Goal: Task Accomplishment & Management: Manage account settings

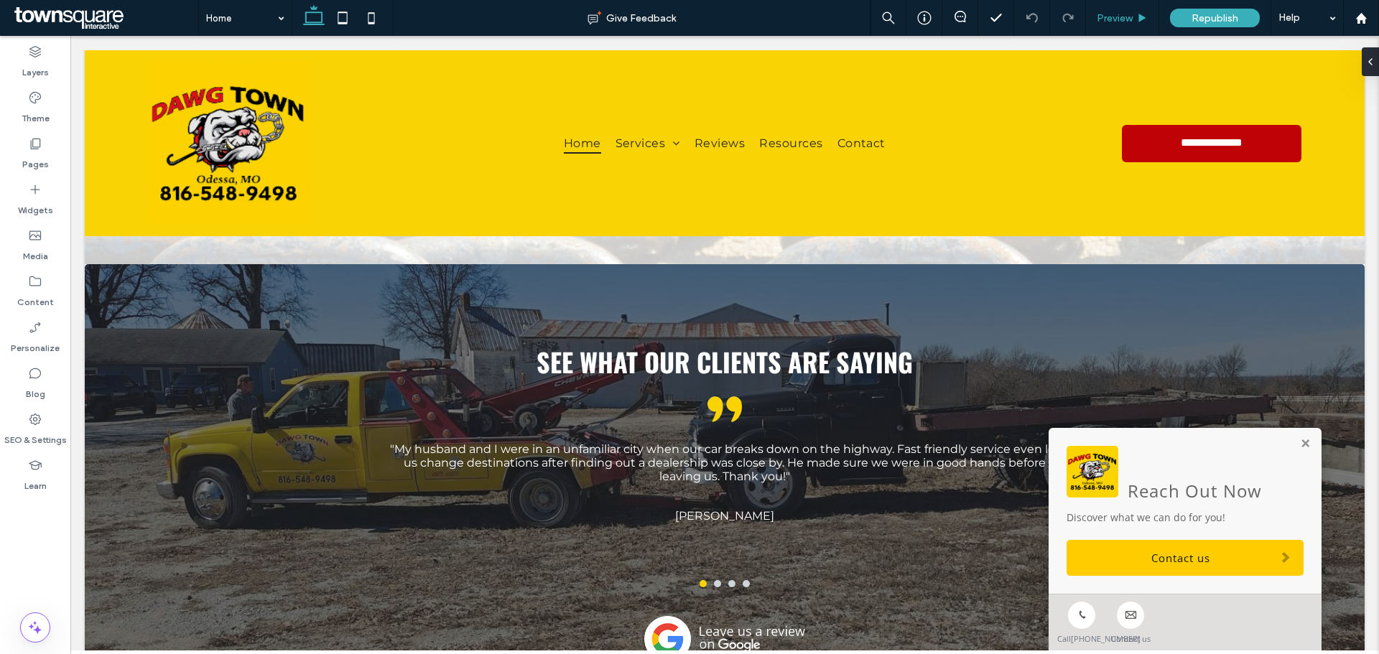
click at [1135, 19] on div "Preview" at bounding box center [1122, 18] width 73 height 12
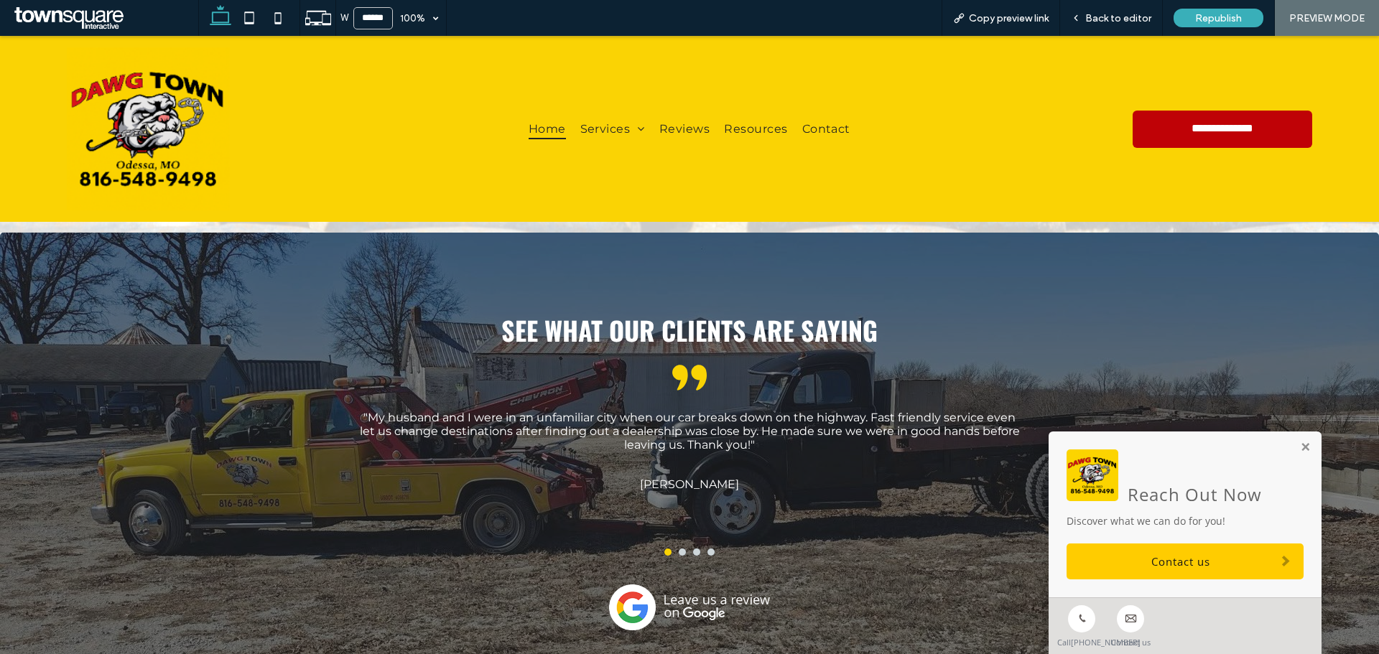
scroll to position [1934, 0]
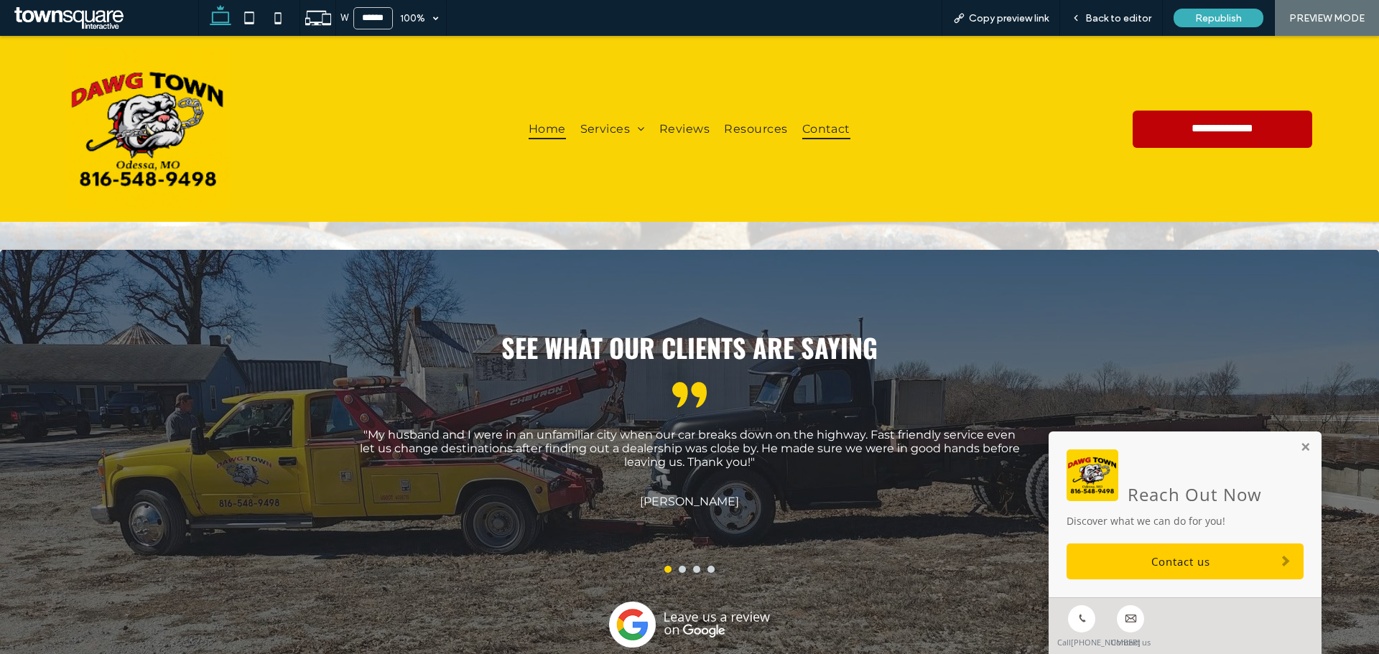
click at [824, 127] on span "Contact" at bounding box center [826, 129] width 48 height 21
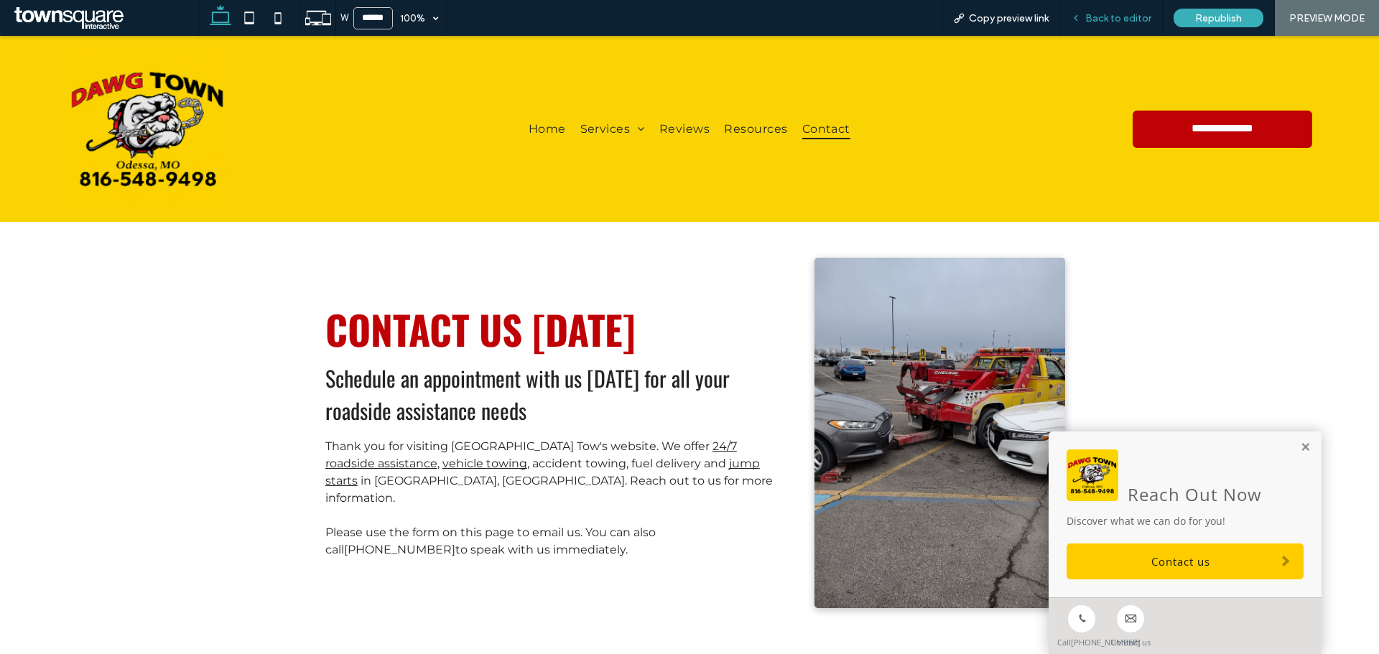
click at [1130, 21] on span "Back to editor" at bounding box center [1118, 18] width 66 height 12
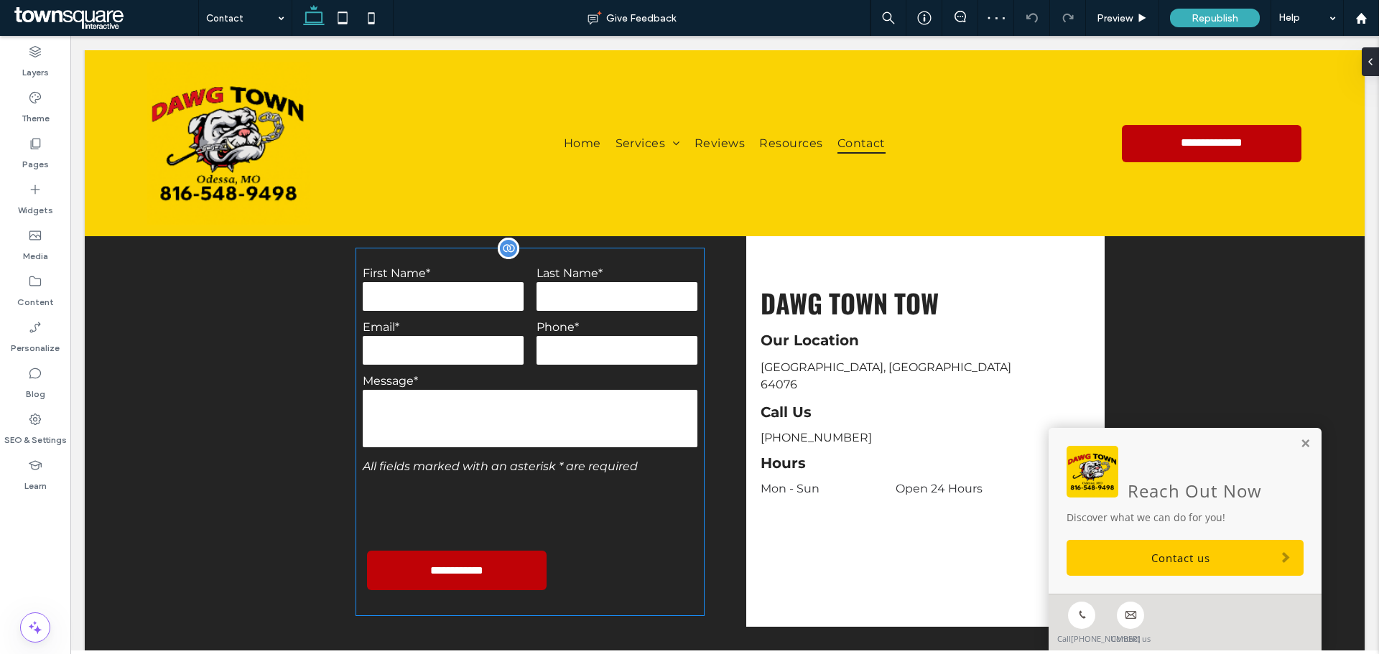
scroll to position [503, 0]
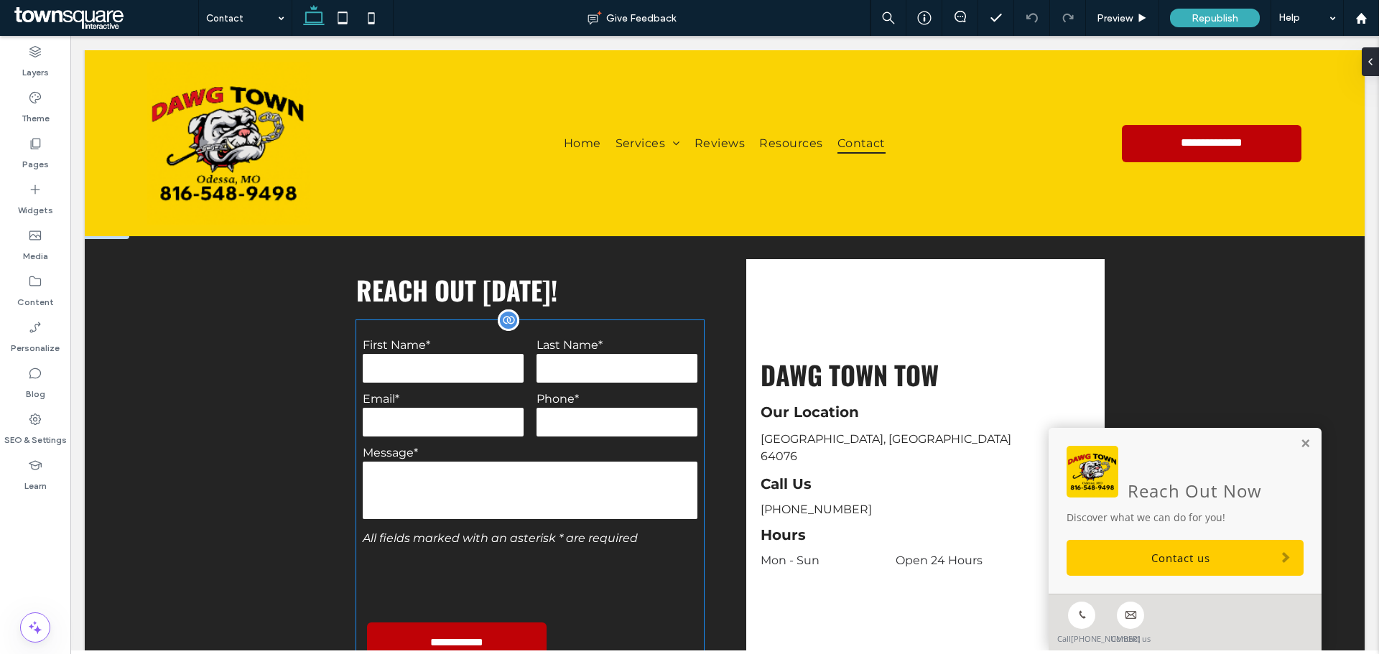
click at [568, 338] on label "Last Name*" at bounding box center [617, 345] width 161 height 14
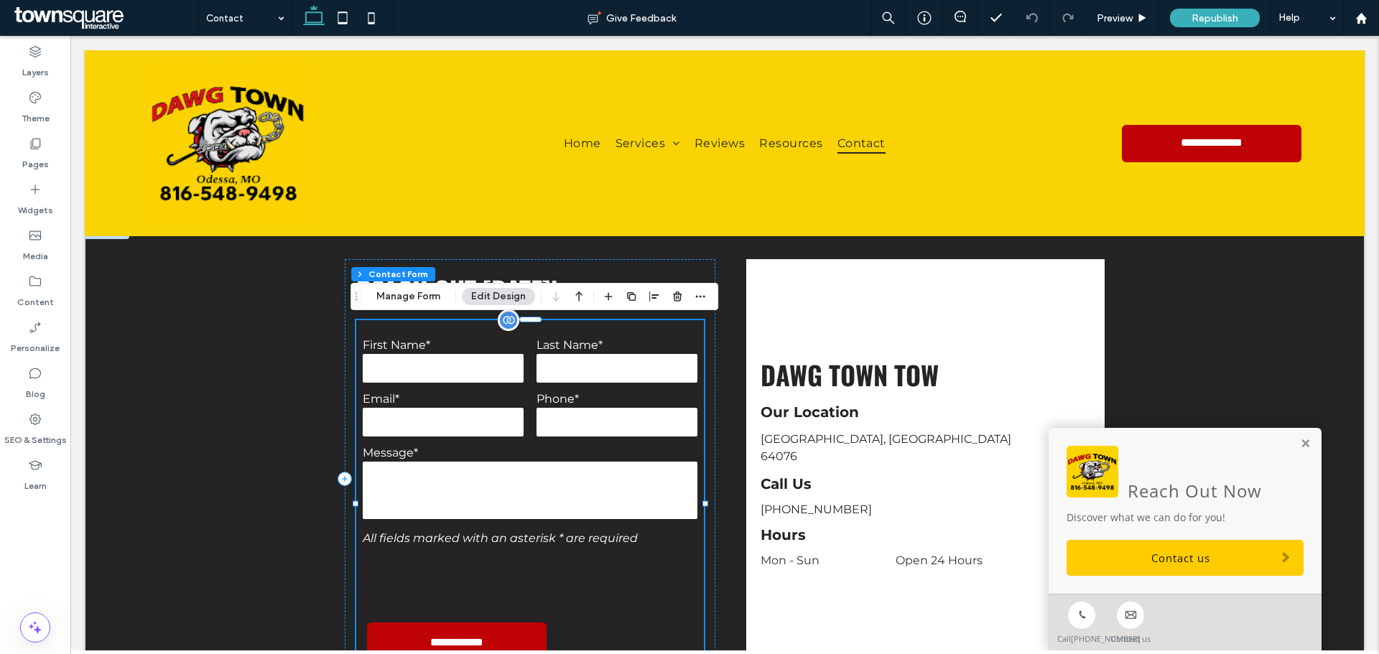
type input "*"
type input "***"
type input "*"
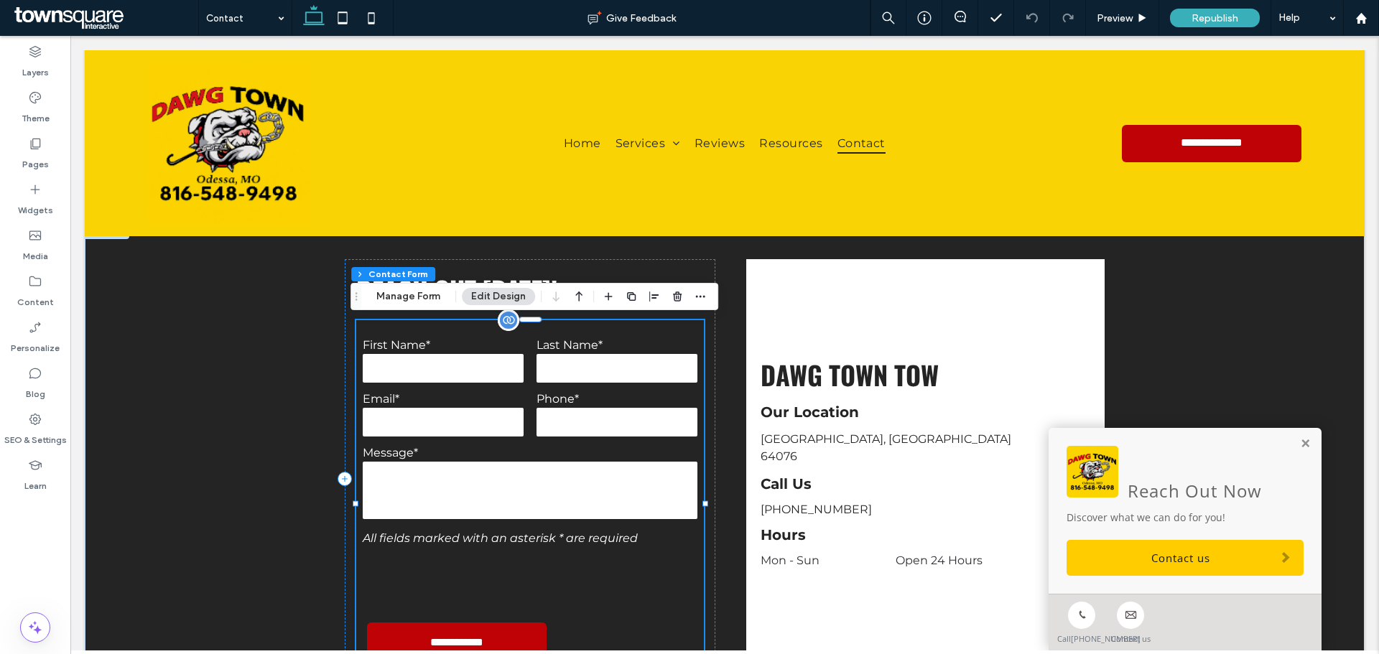
type input "***"
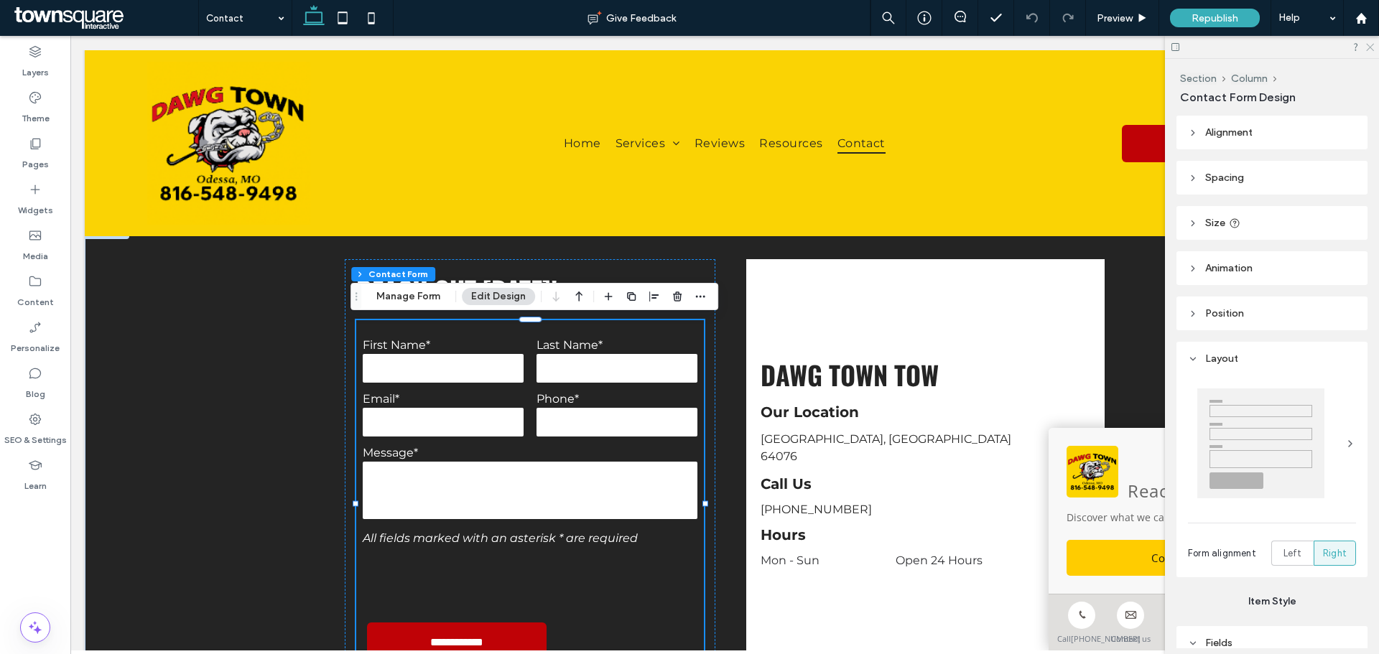
click at [1370, 49] on icon at bounding box center [1369, 46] width 9 height 9
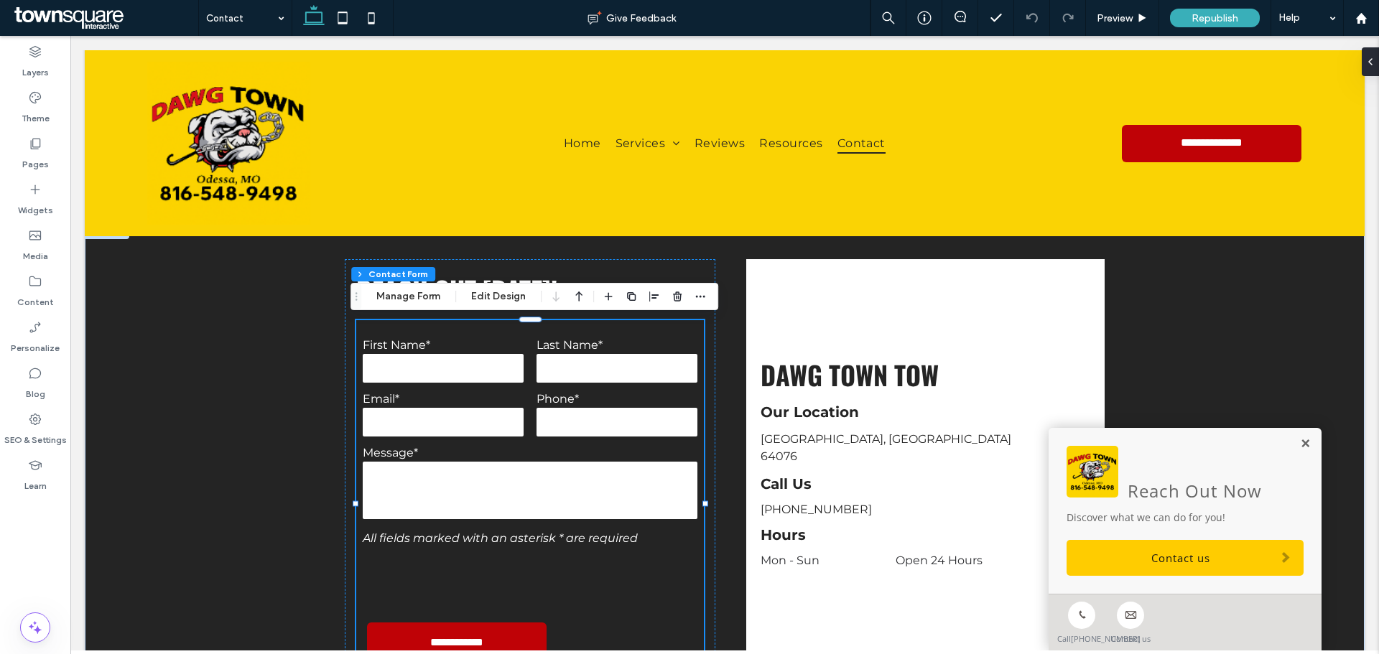
click at [1300, 438] on link at bounding box center [1305, 444] width 11 height 12
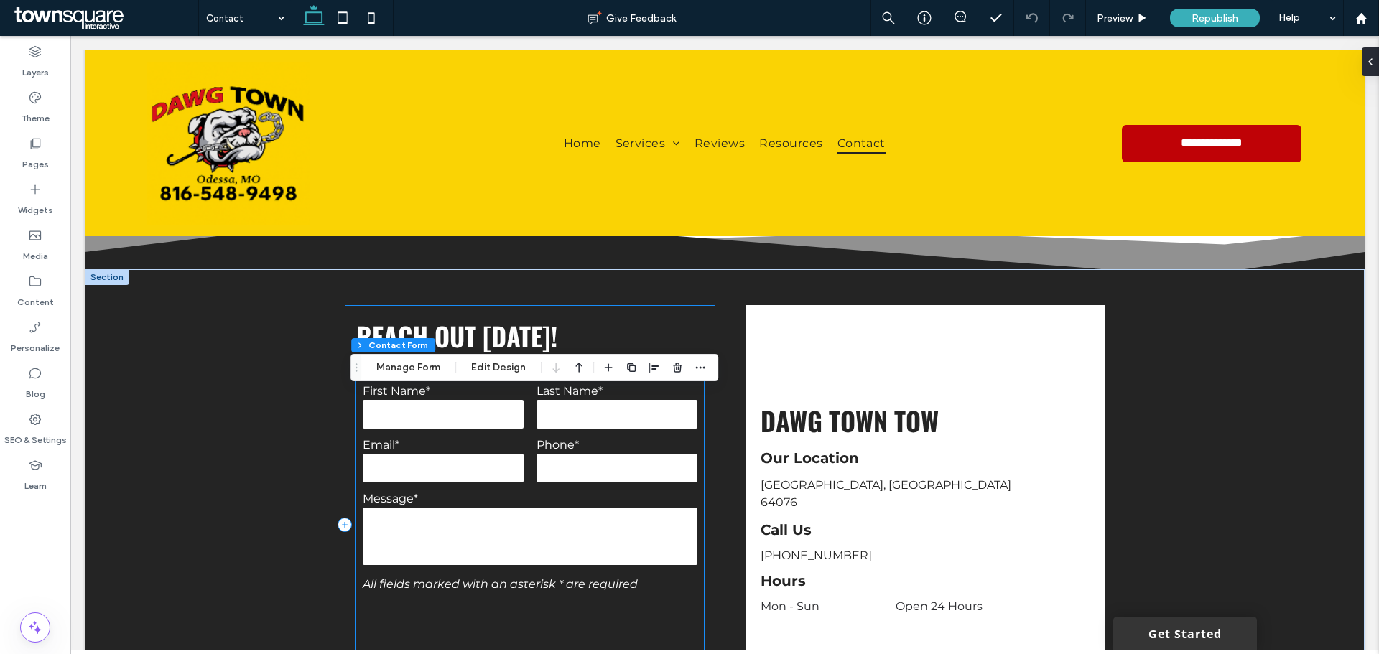
scroll to position [431, 0]
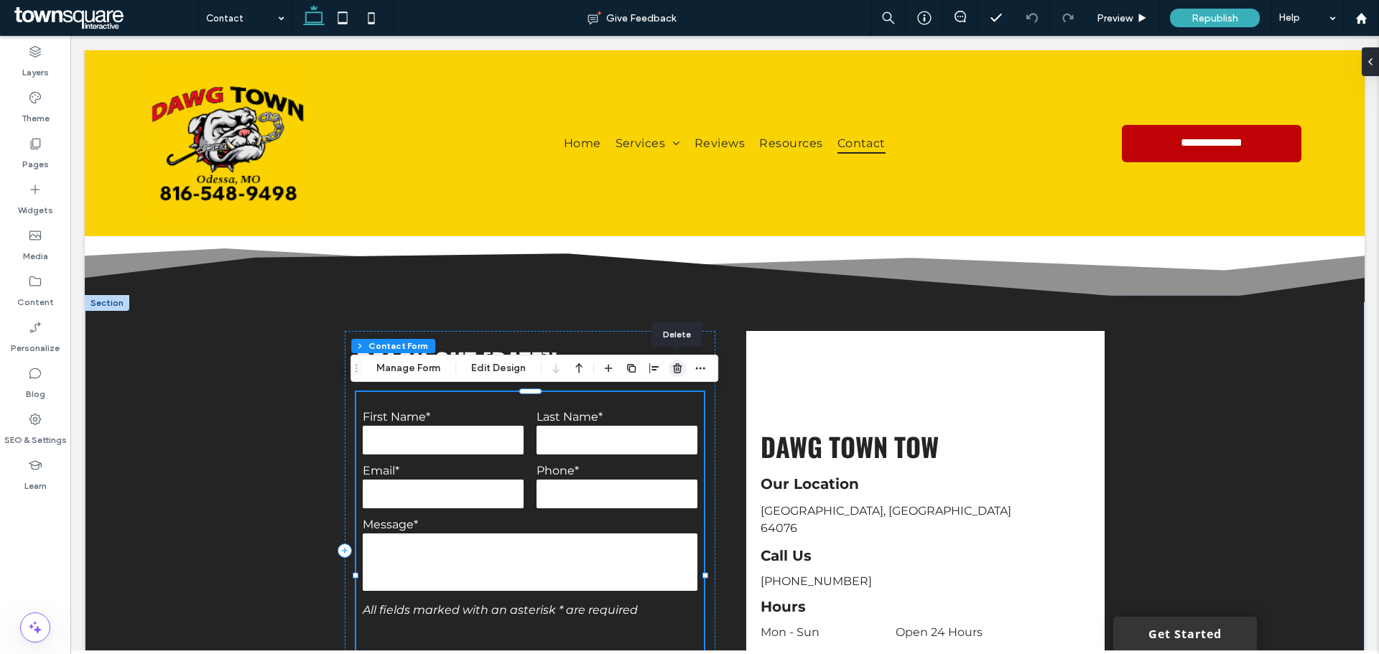
click at [675, 372] on icon "button" at bounding box center [677, 368] width 11 height 11
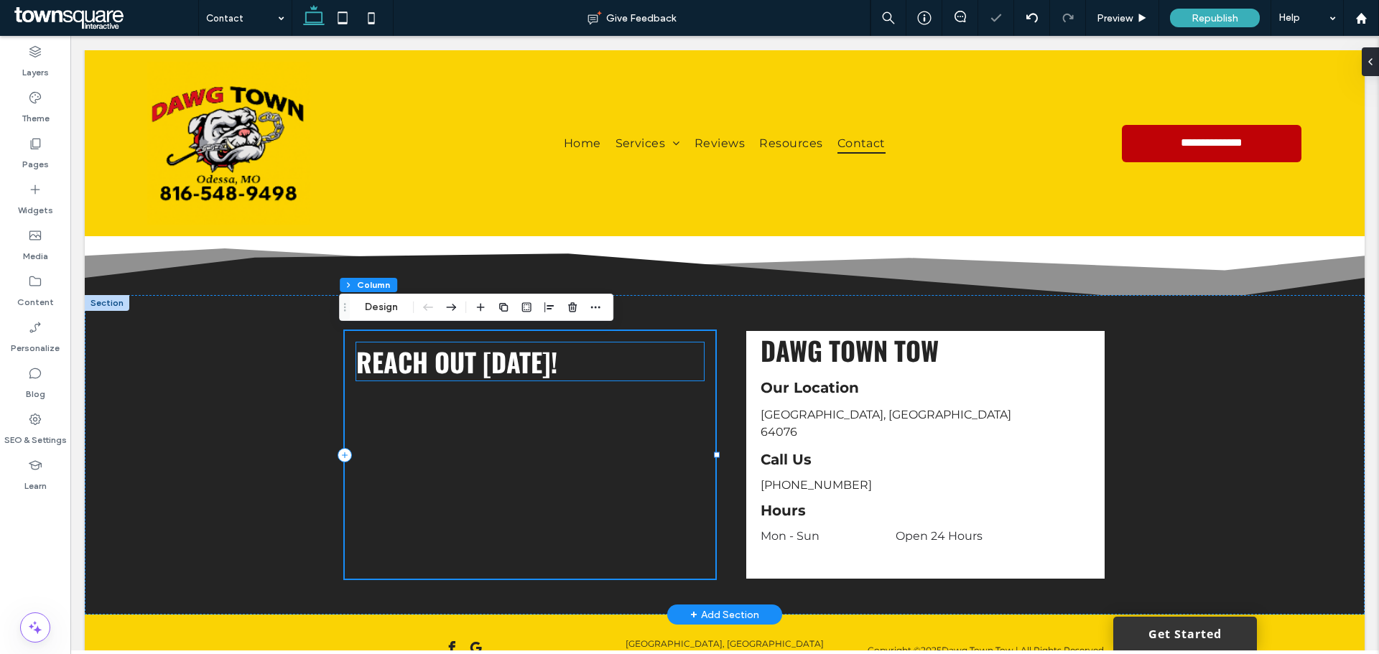
click at [553, 364] on h3 "Reach Out [DATE]!" at bounding box center [530, 362] width 348 height 38
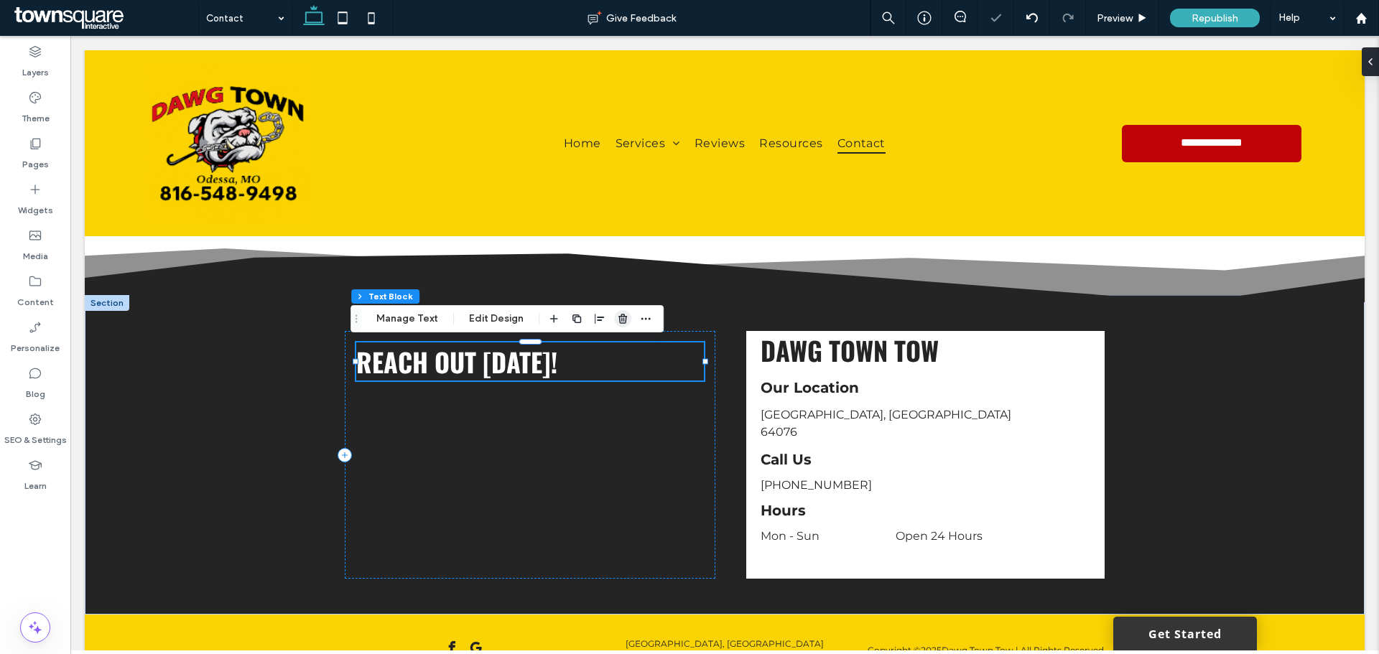
click at [617, 321] on icon "button" at bounding box center [622, 318] width 11 height 11
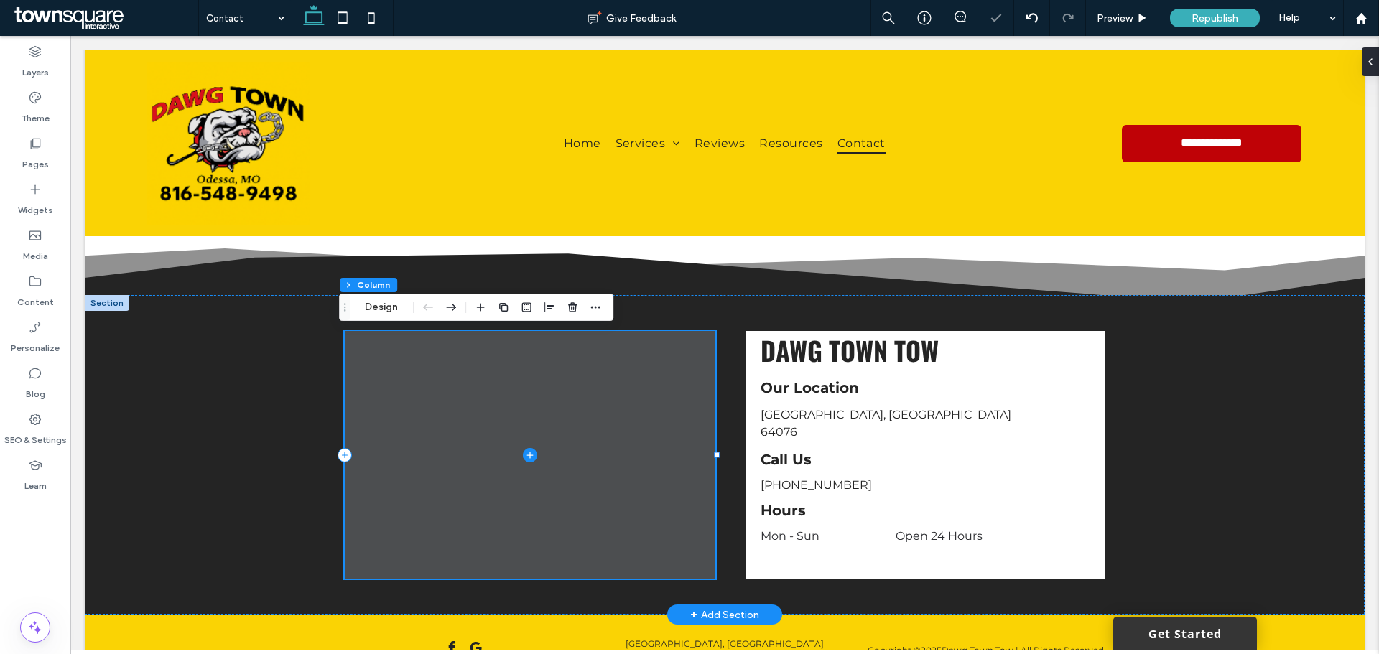
click at [625, 415] on span at bounding box center [530, 455] width 371 height 248
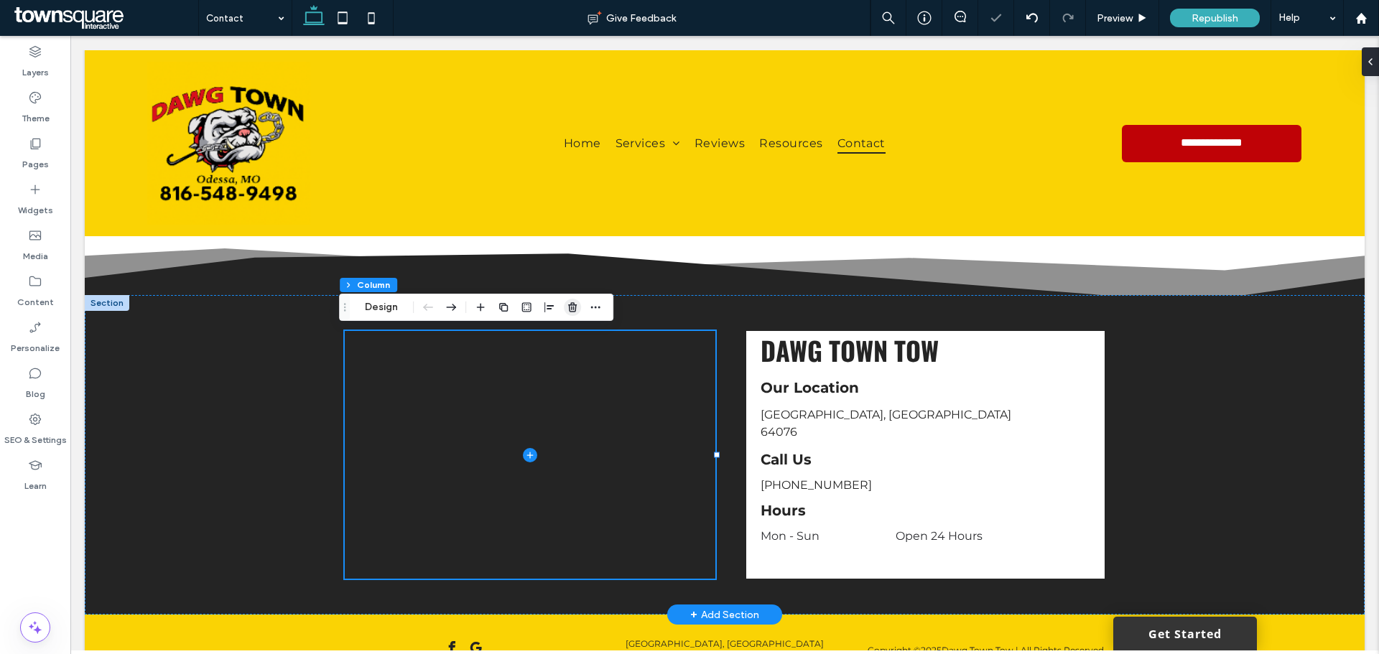
click at [573, 310] on use "button" at bounding box center [572, 306] width 9 height 9
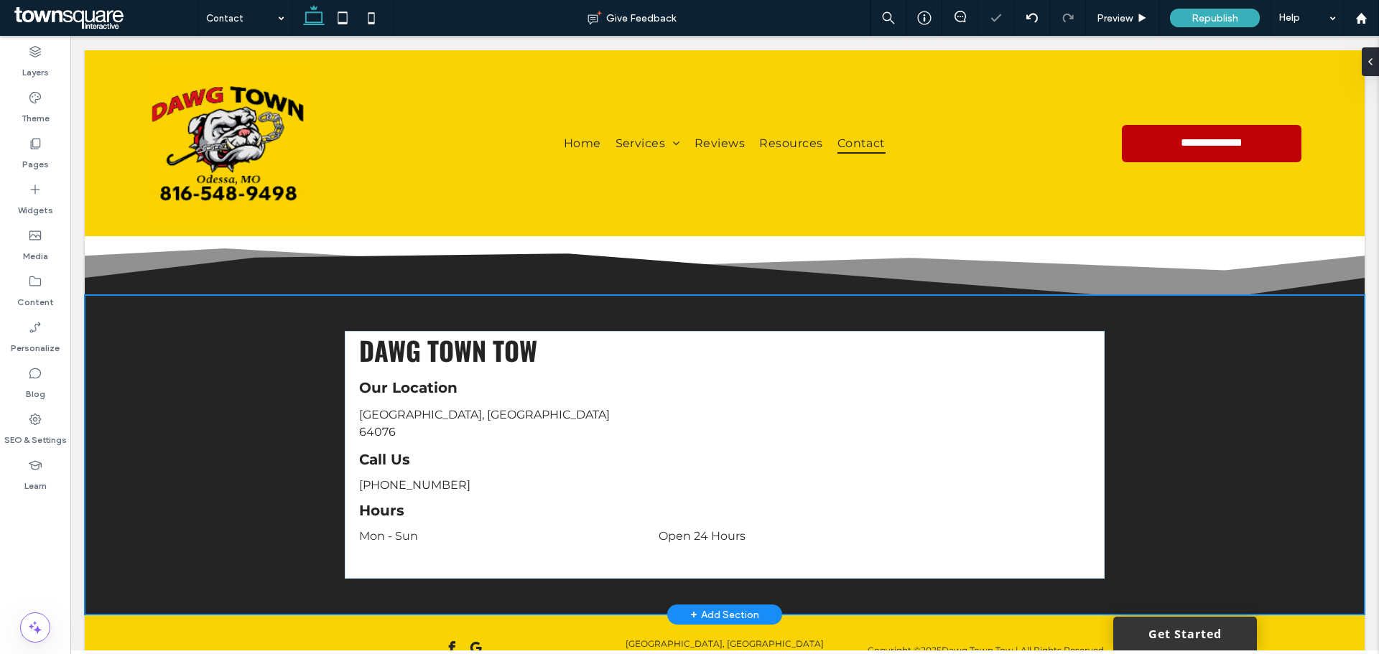
type input "***"
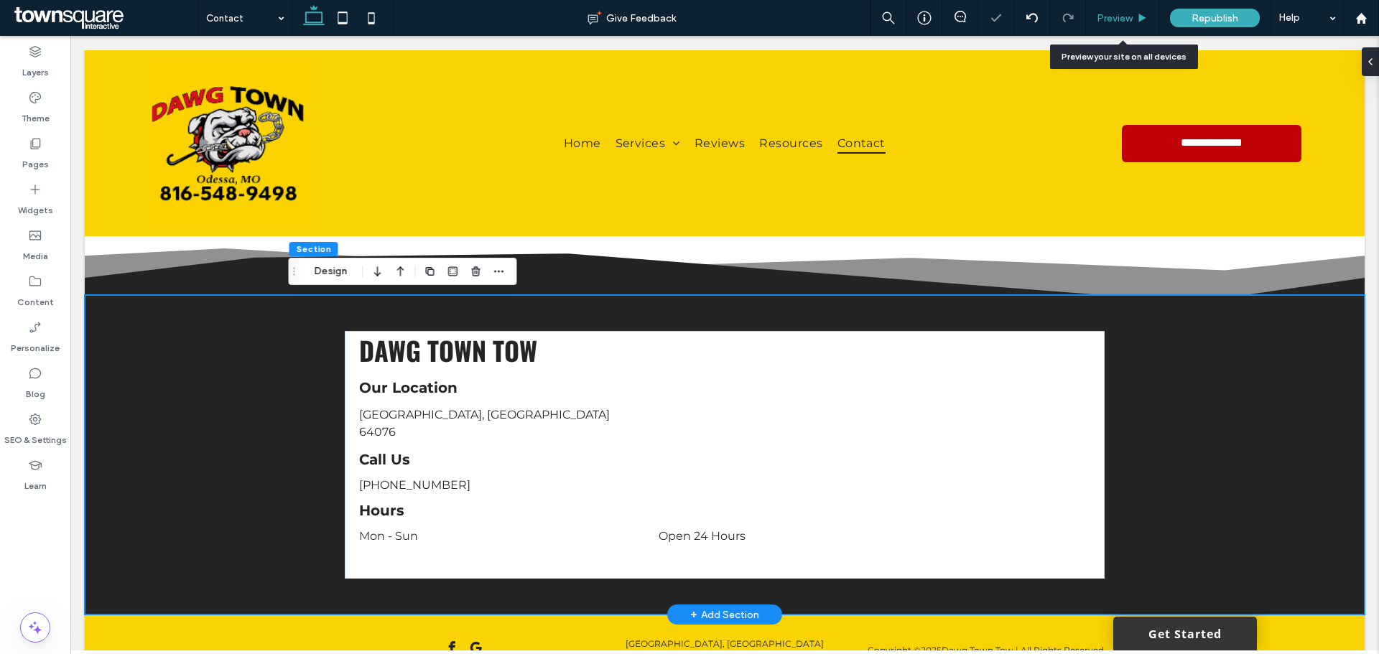
click at [1136, 17] on div "Preview" at bounding box center [1122, 18] width 73 height 12
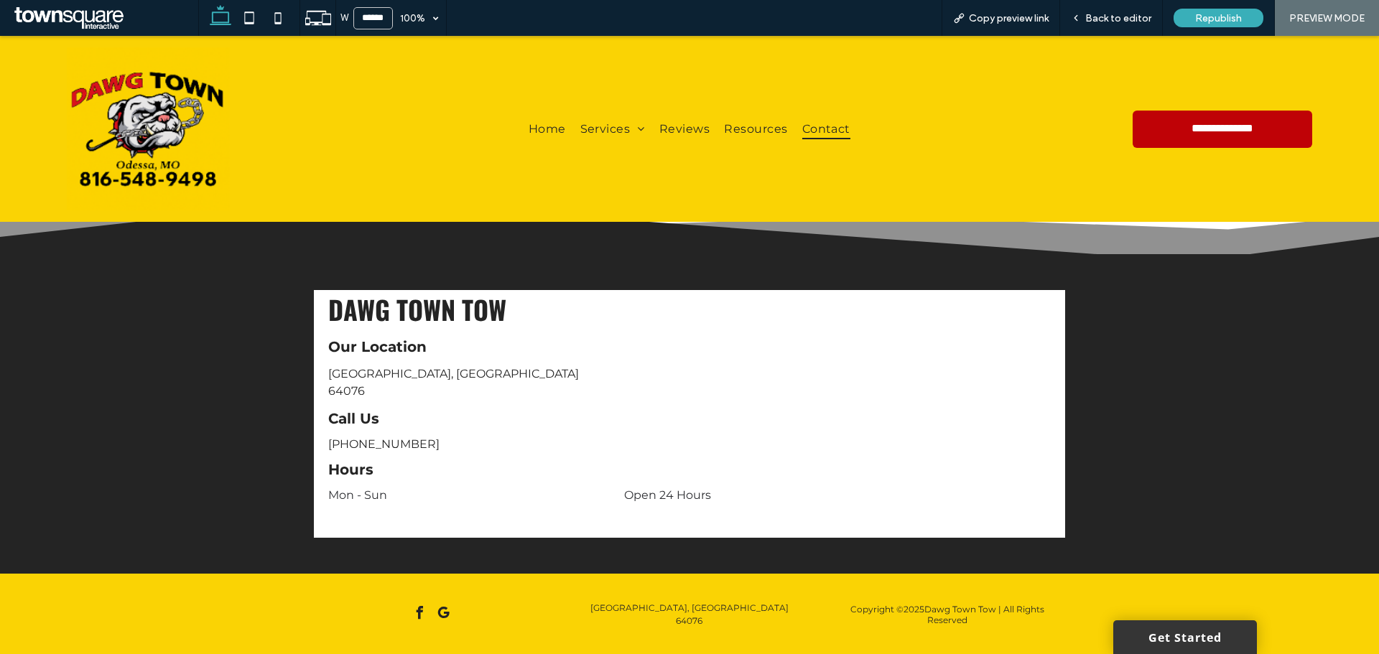
scroll to position [484, 0]
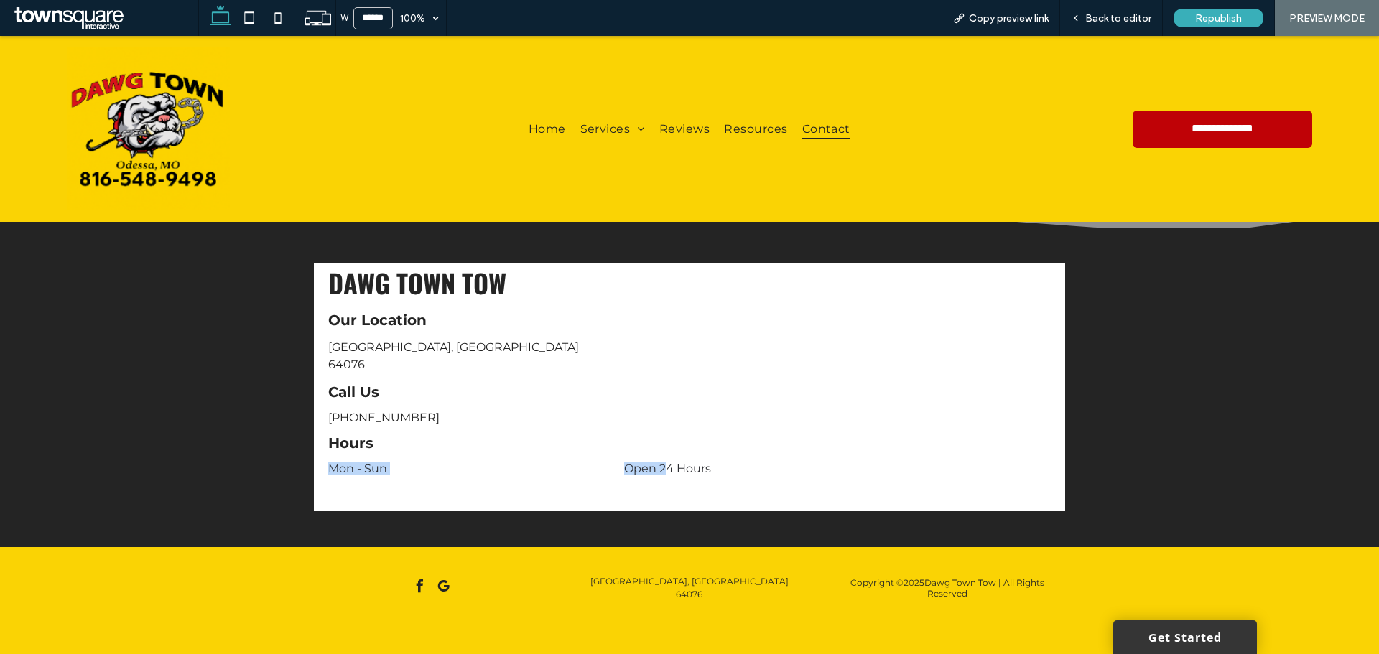
click at [662, 466] on div "Dawg Town Tow [GEOGRAPHIC_DATA], MO 64076 Our Location Call Us Hours [PHONE_NUM…" at bounding box center [689, 388] width 751 height 248
click at [673, 467] on dd "Open 24 Hours" at bounding box center [837, 469] width 427 height 14
click at [1129, 21] on span "Back to editor" at bounding box center [1118, 18] width 66 height 12
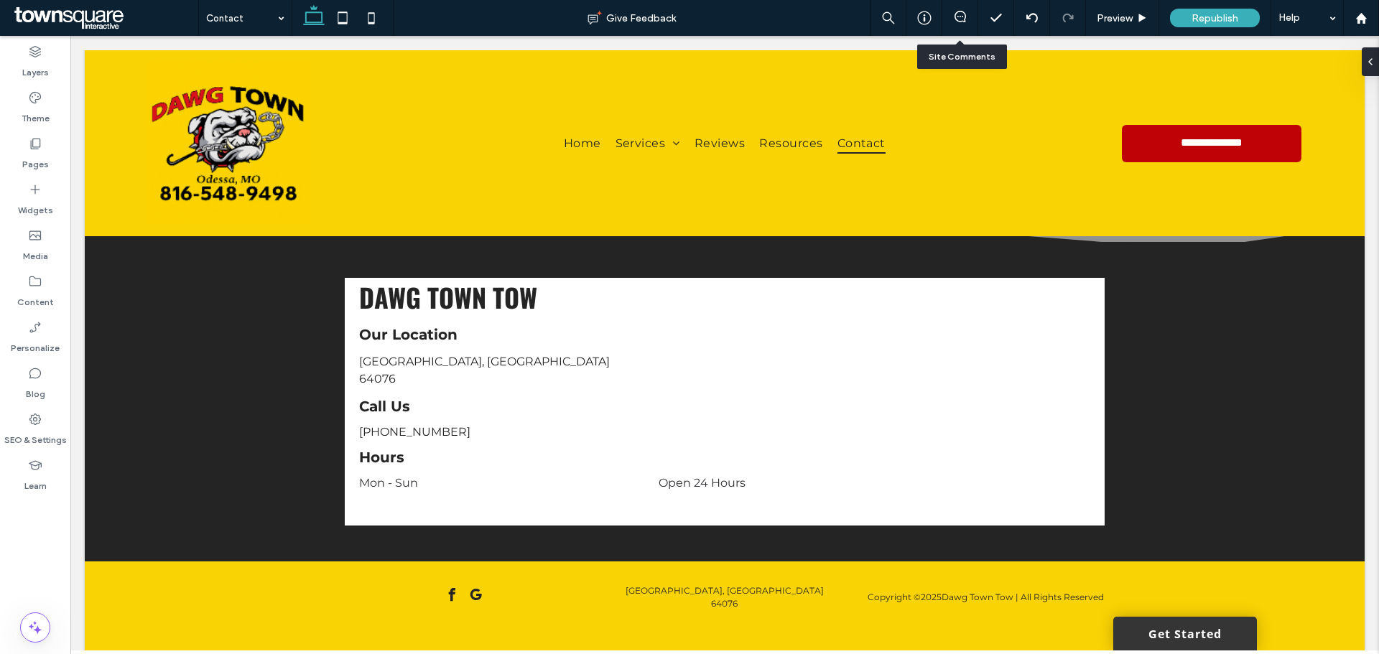
click at [960, 23] on div at bounding box center [960, 18] width 35 height 14
click at [955, 19] on use at bounding box center [960, 16] width 11 height 11
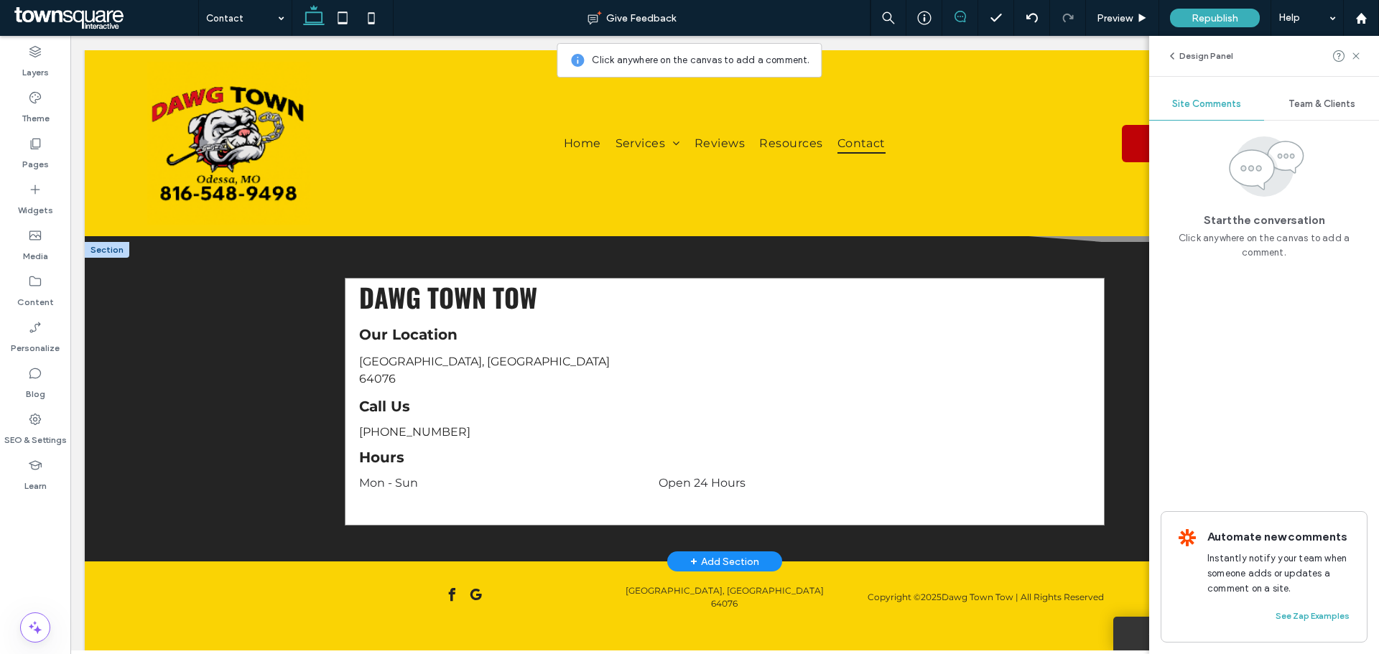
click at [1053, 429] on div "[PHONE_NUMBER]" at bounding box center [724, 432] width 759 height 14
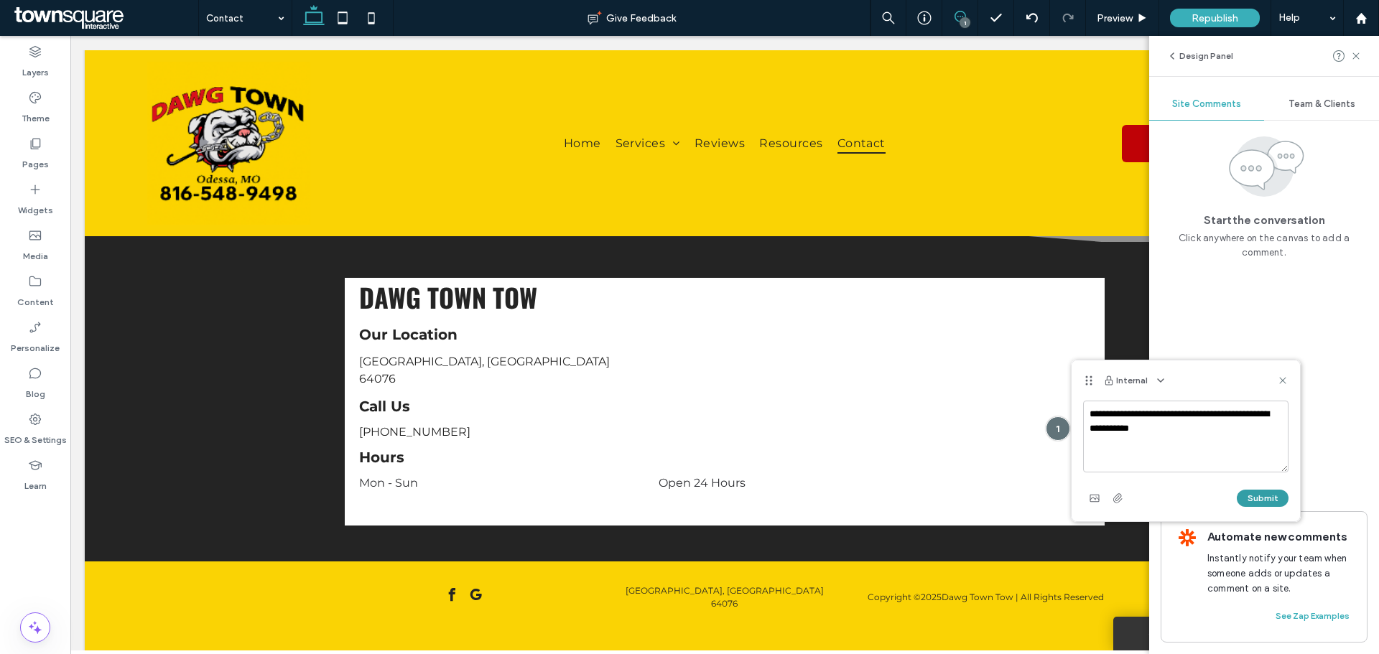
type textarea "**********"
click at [1249, 495] on button "Submit" at bounding box center [1263, 498] width 52 height 17
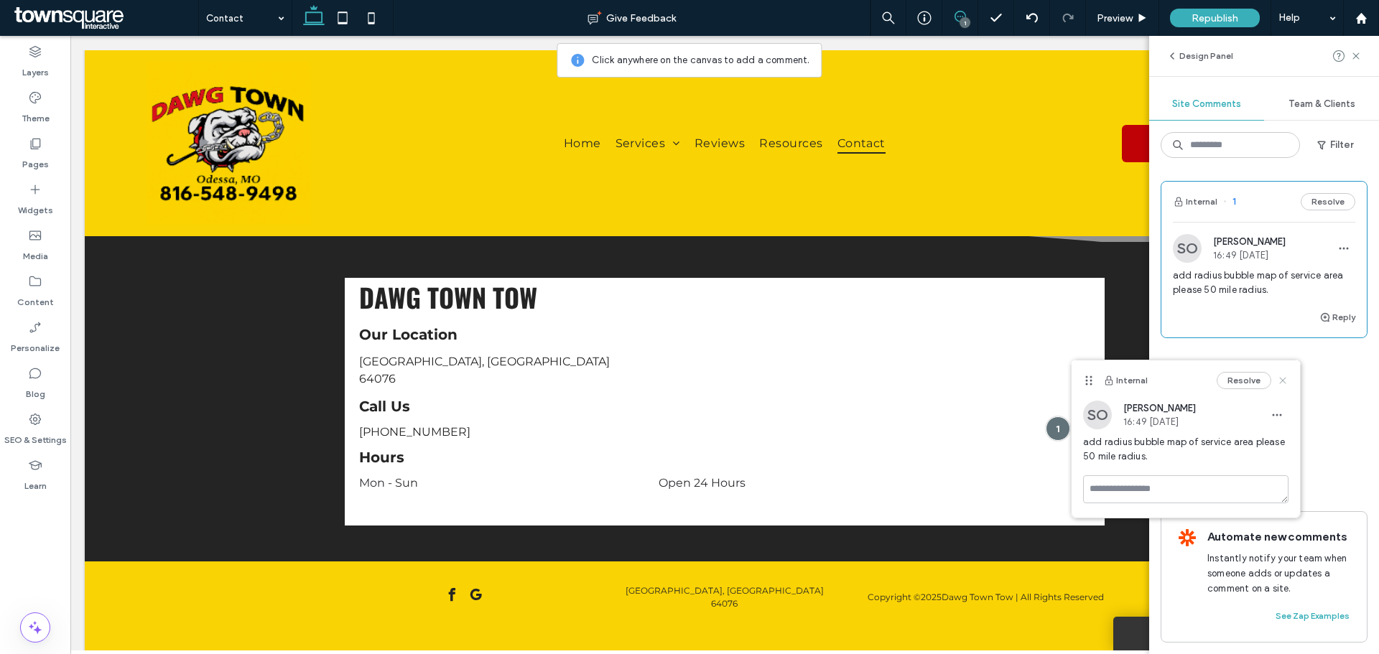
click at [1279, 381] on icon at bounding box center [1282, 380] width 11 height 11
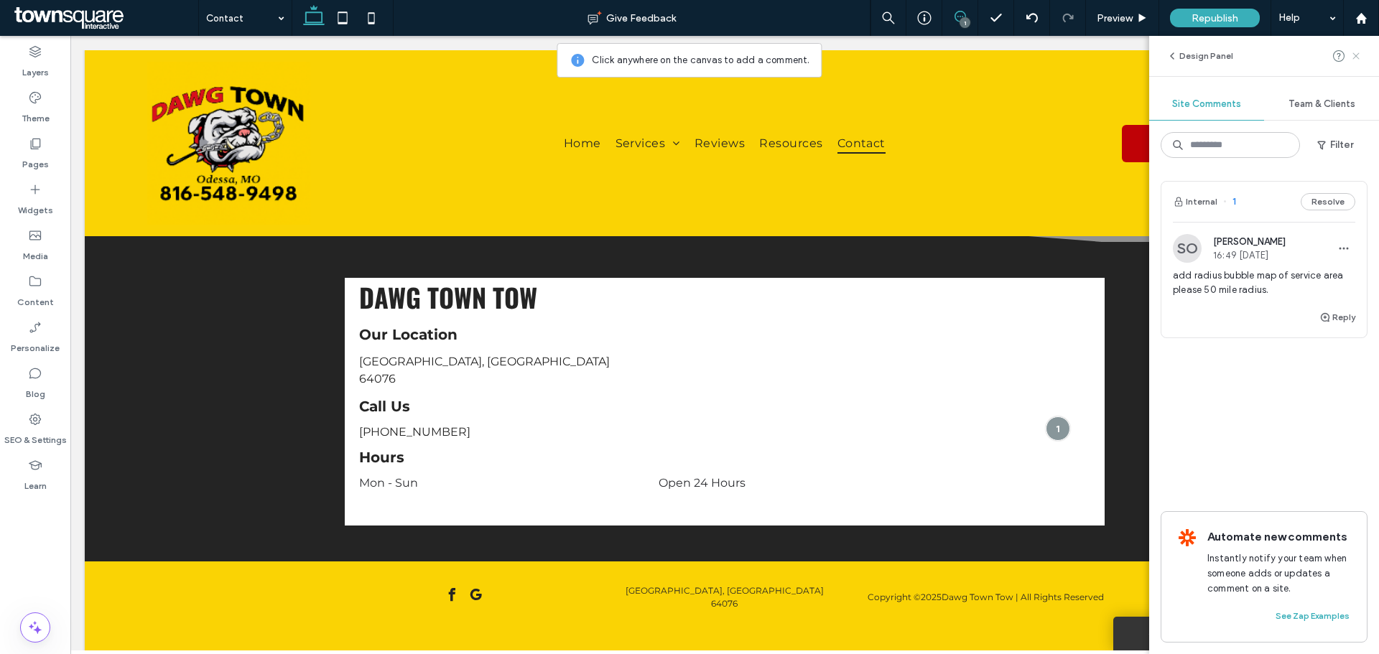
click at [1360, 57] on icon at bounding box center [1356, 55] width 11 height 11
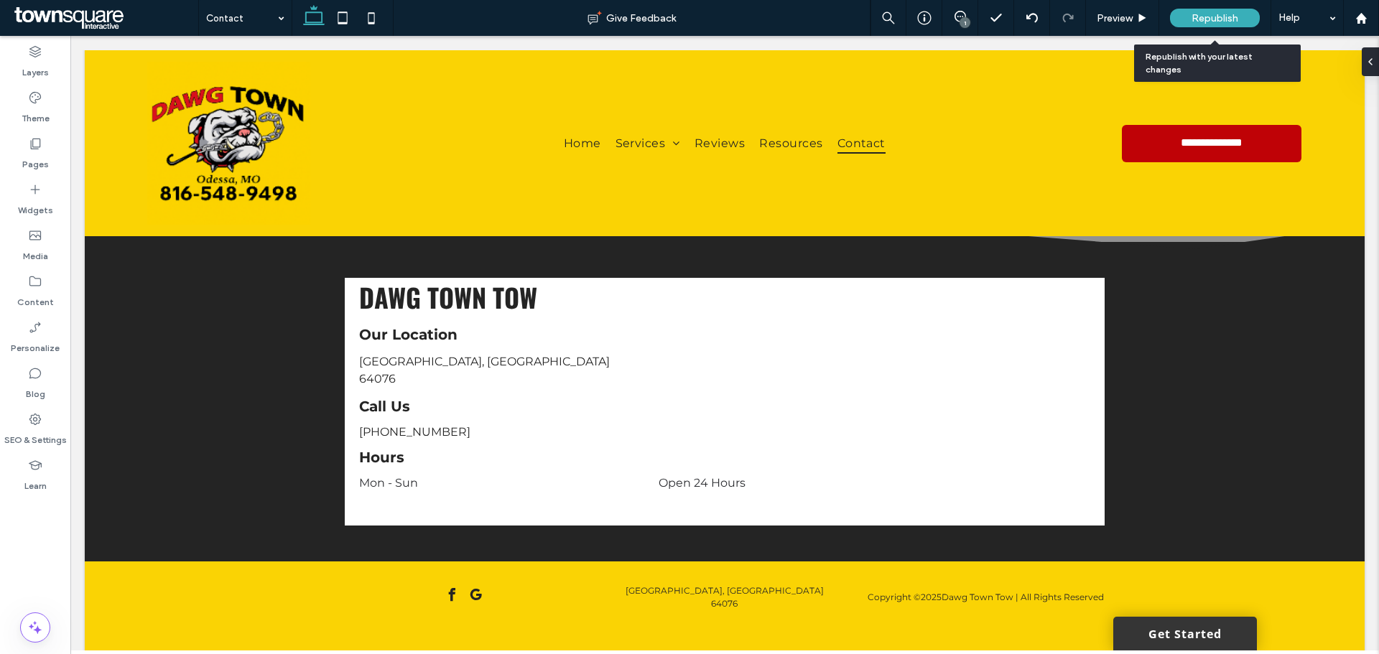
click at [1228, 17] on span "Republish" at bounding box center [1215, 18] width 47 height 12
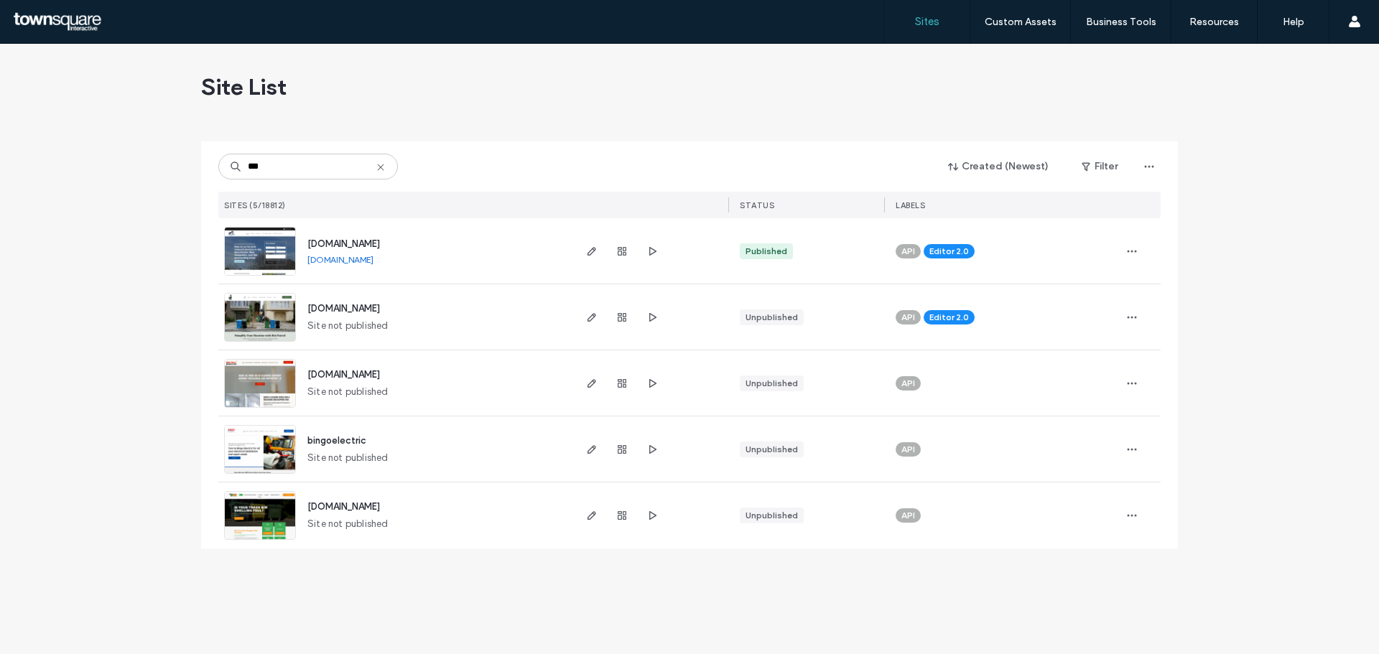
type input "***"
click at [380, 243] on span "[DOMAIN_NAME]" at bounding box center [343, 244] width 73 height 11
